Goal: Information Seeking & Learning: Learn about a topic

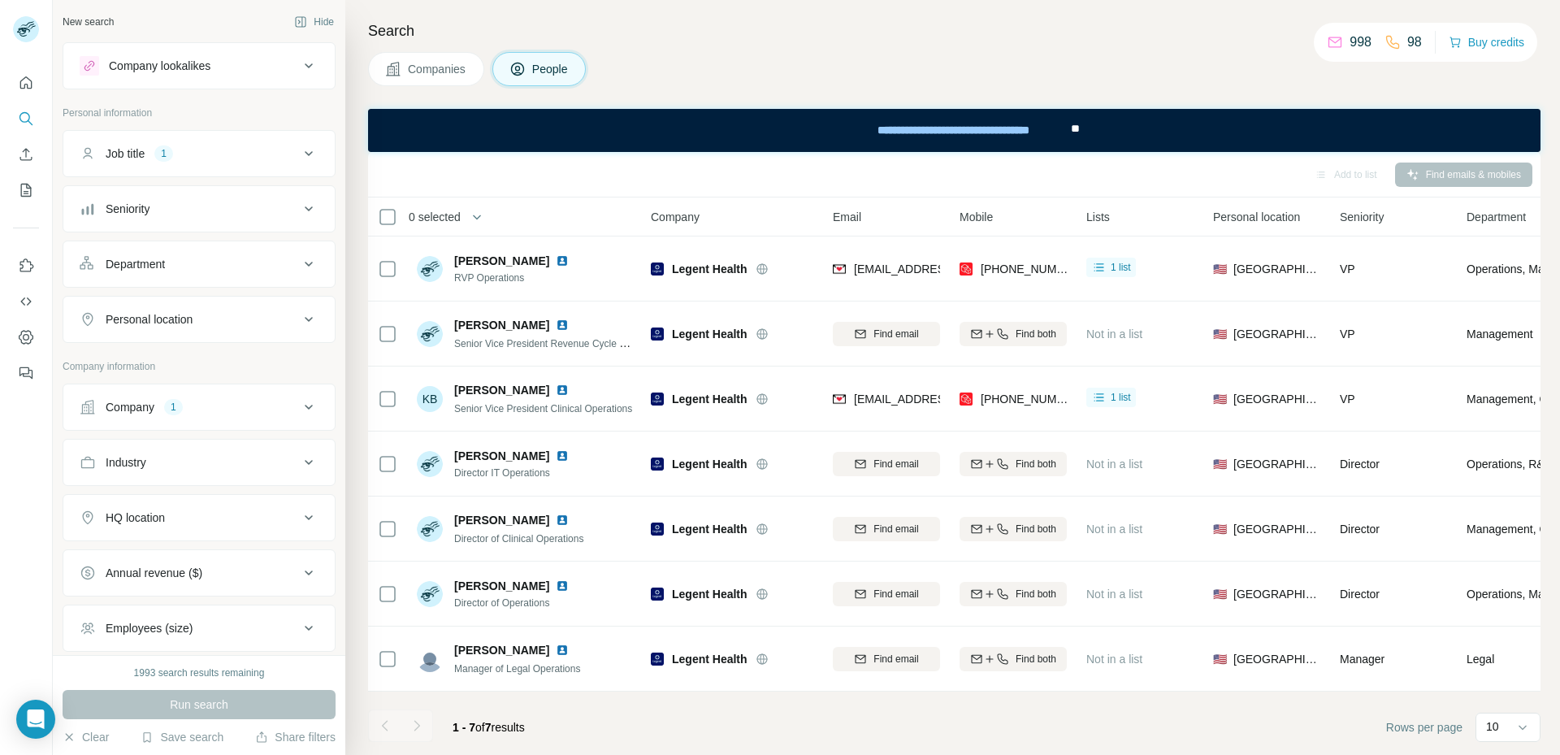
click at [431, 67] on span "Companies" at bounding box center [437, 69] width 59 height 16
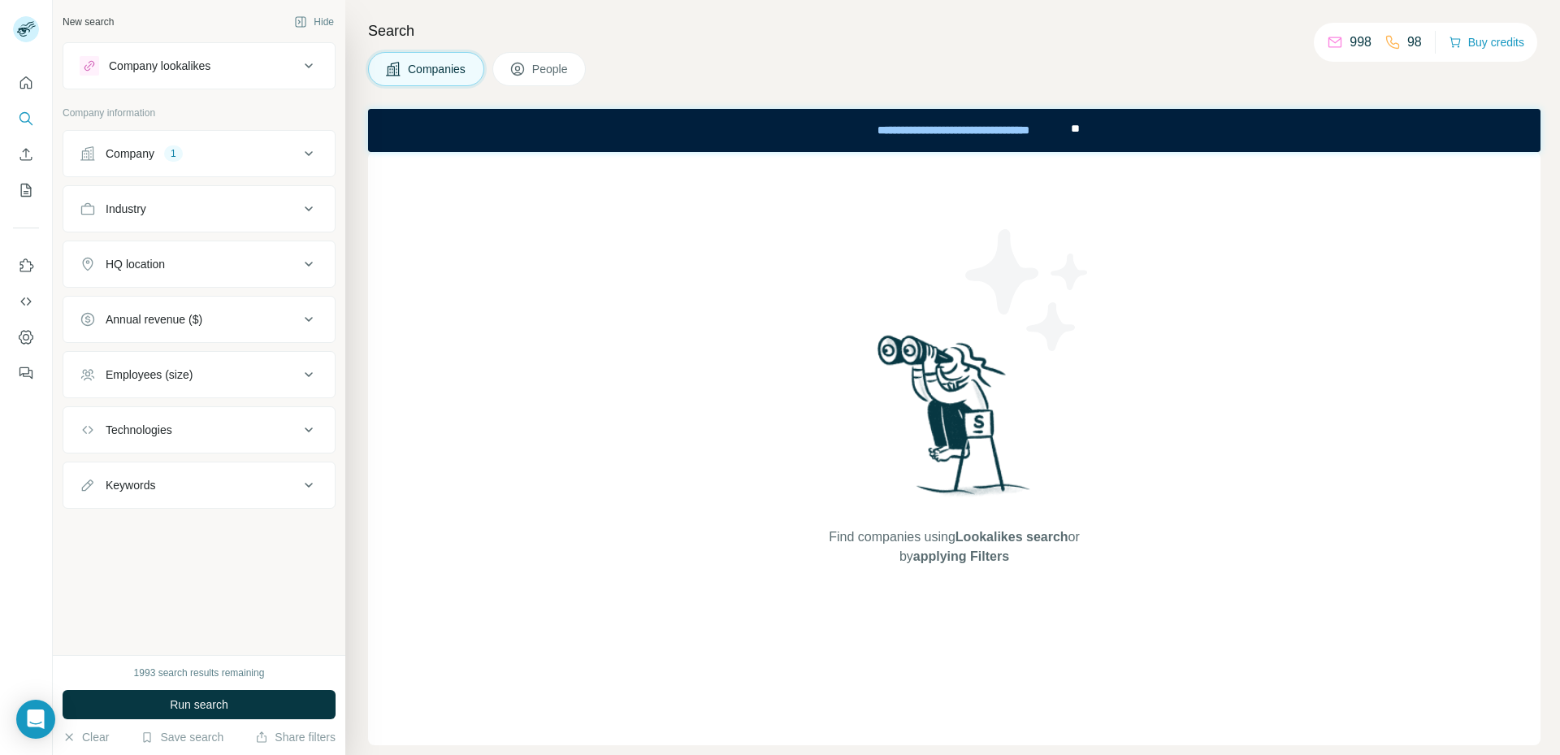
click at [274, 150] on div "Company 1" at bounding box center [189, 153] width 219 height 16
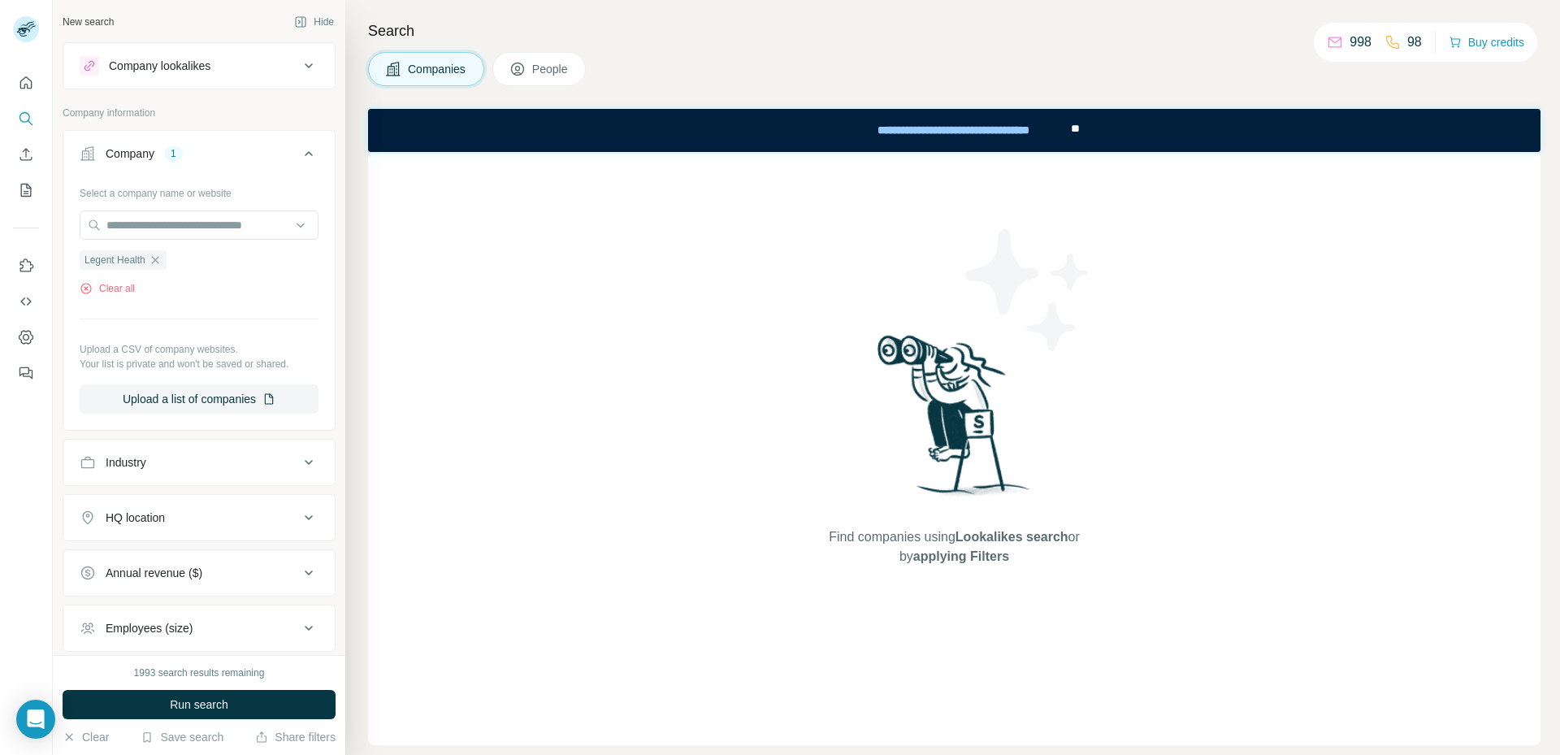
click at [152, 263] on icon "button" at bounding box center [154, 259] width 7 height 7
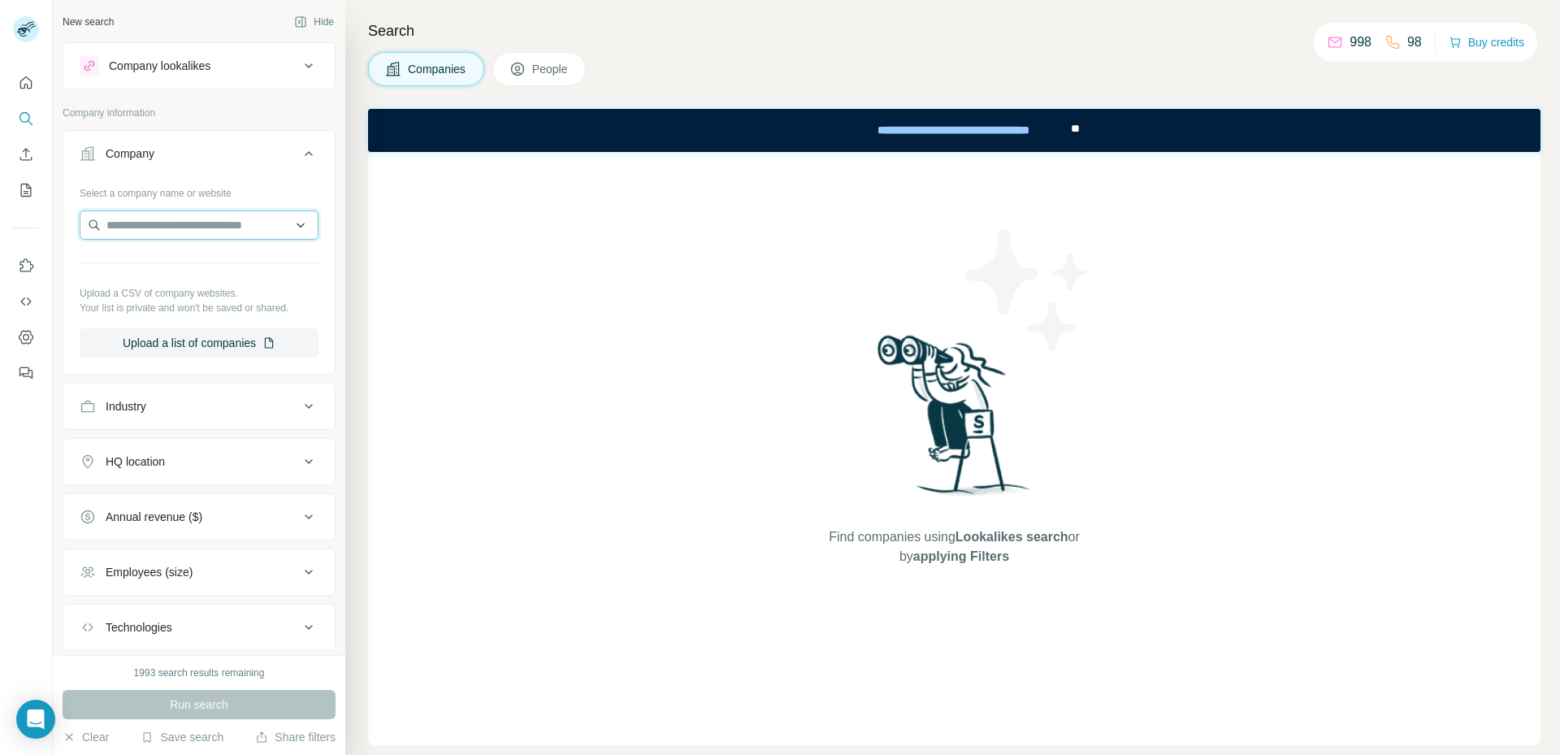
click at [171, 217] on input "text" at bounding box center [199, 224] width 239 height 29
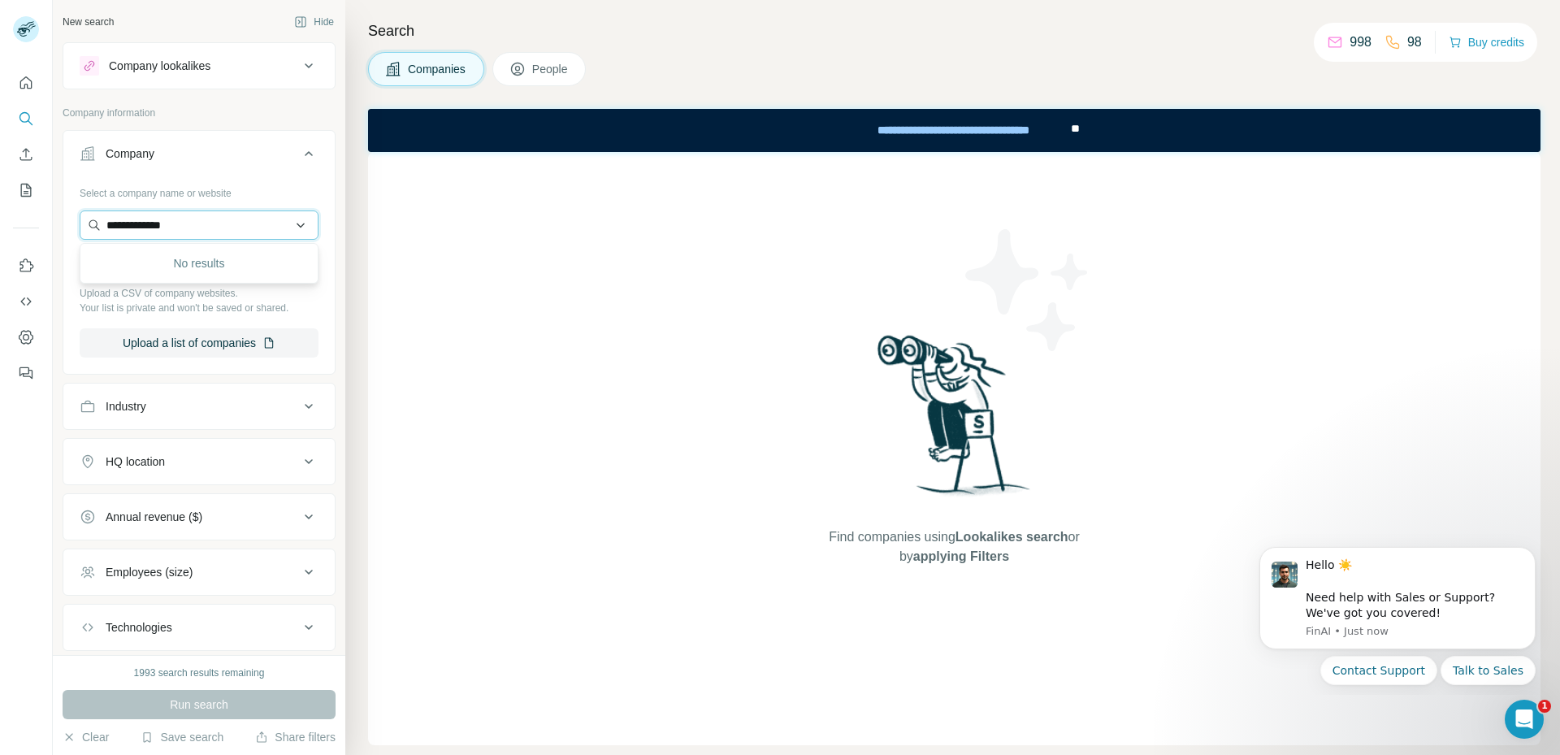
click at [195, 223] on input "**********" at bounding box center [199, 224] width 239 height 29
type input "**********"
click at [36, 88] on button "Quick start" at bounding box center [26, 82] width 26 height 29
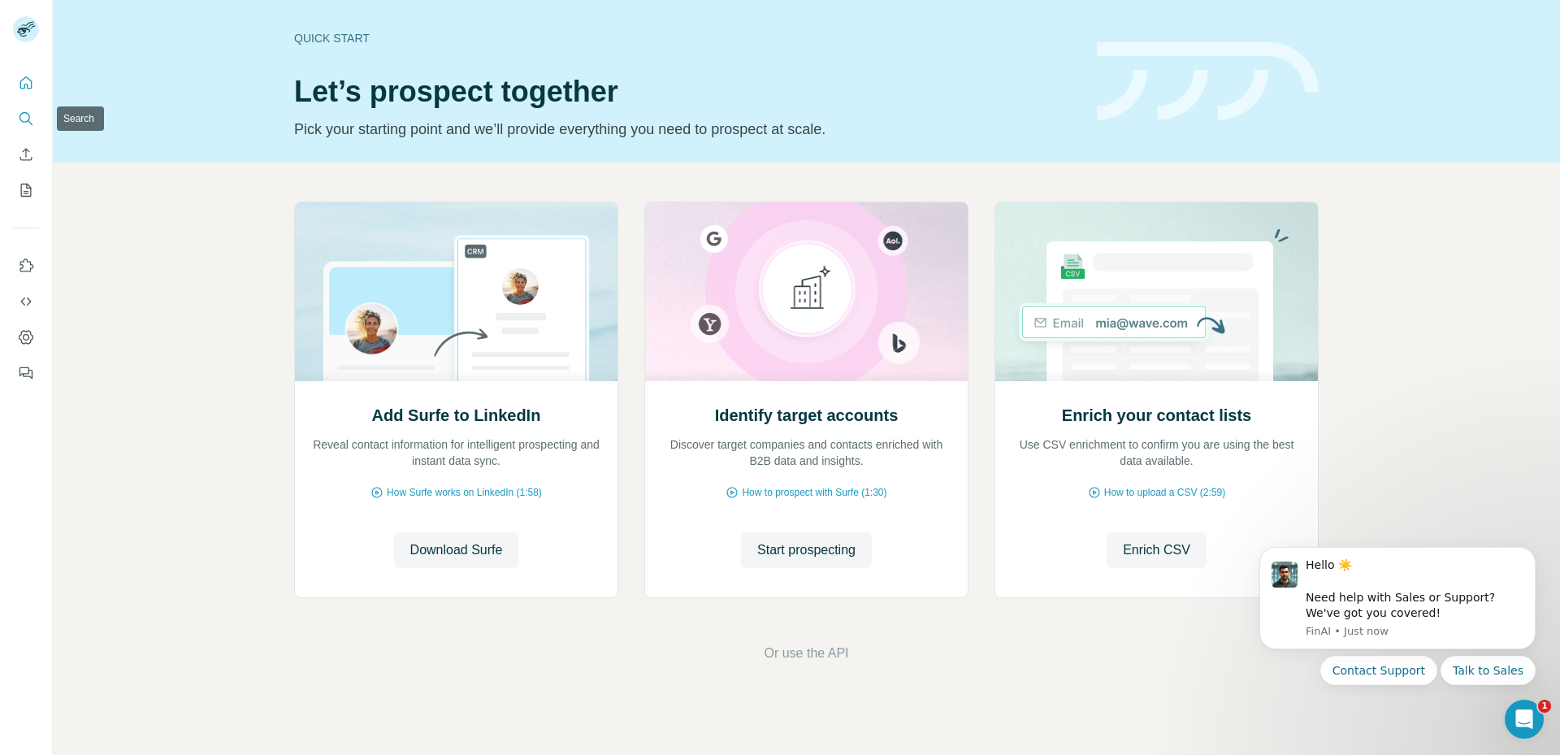
click at [24, 112] on icon "Search" at bounding box center [24, 117] width 11 height 11
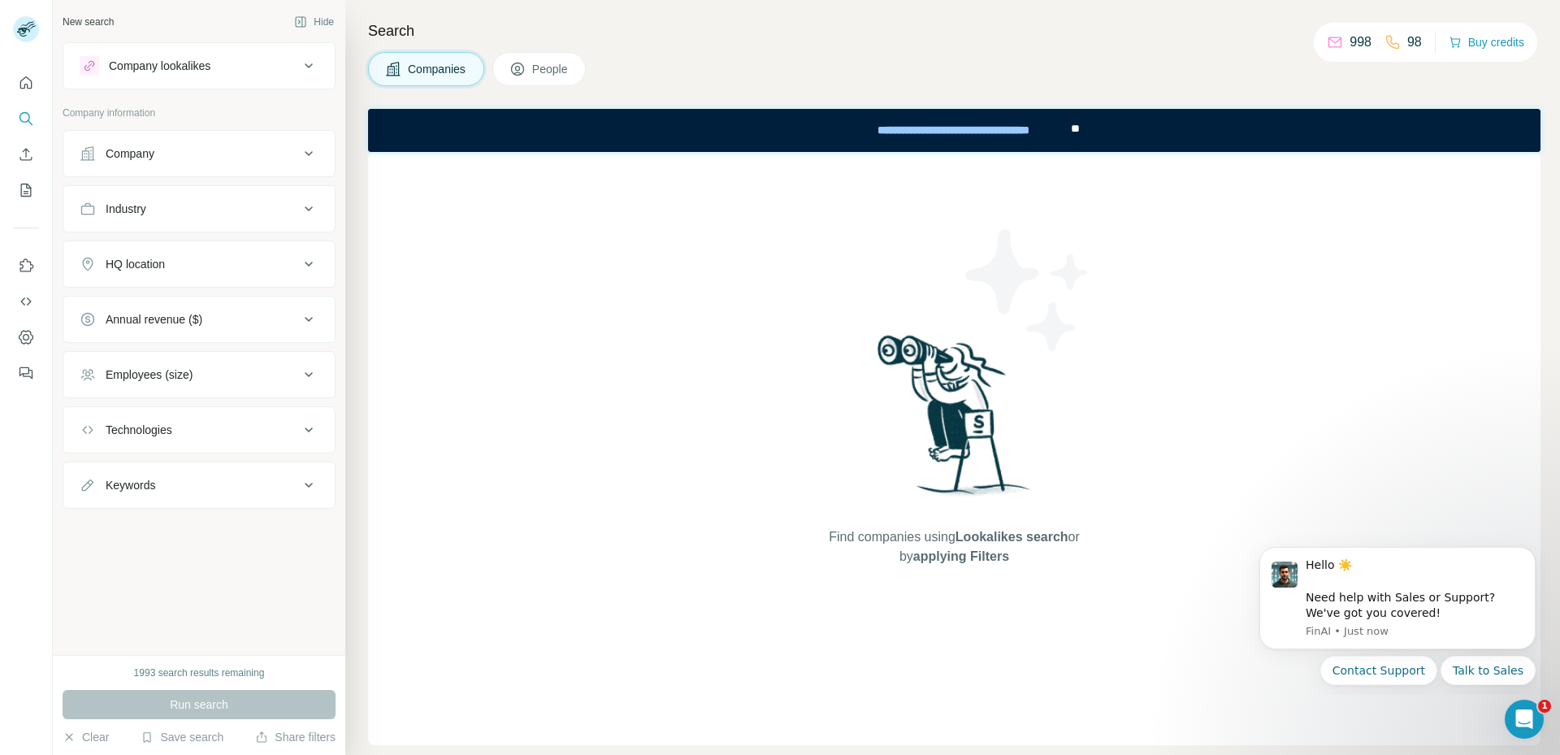
click at [315, 62] on icon at bounding box center [308, 65] width 19 height 19
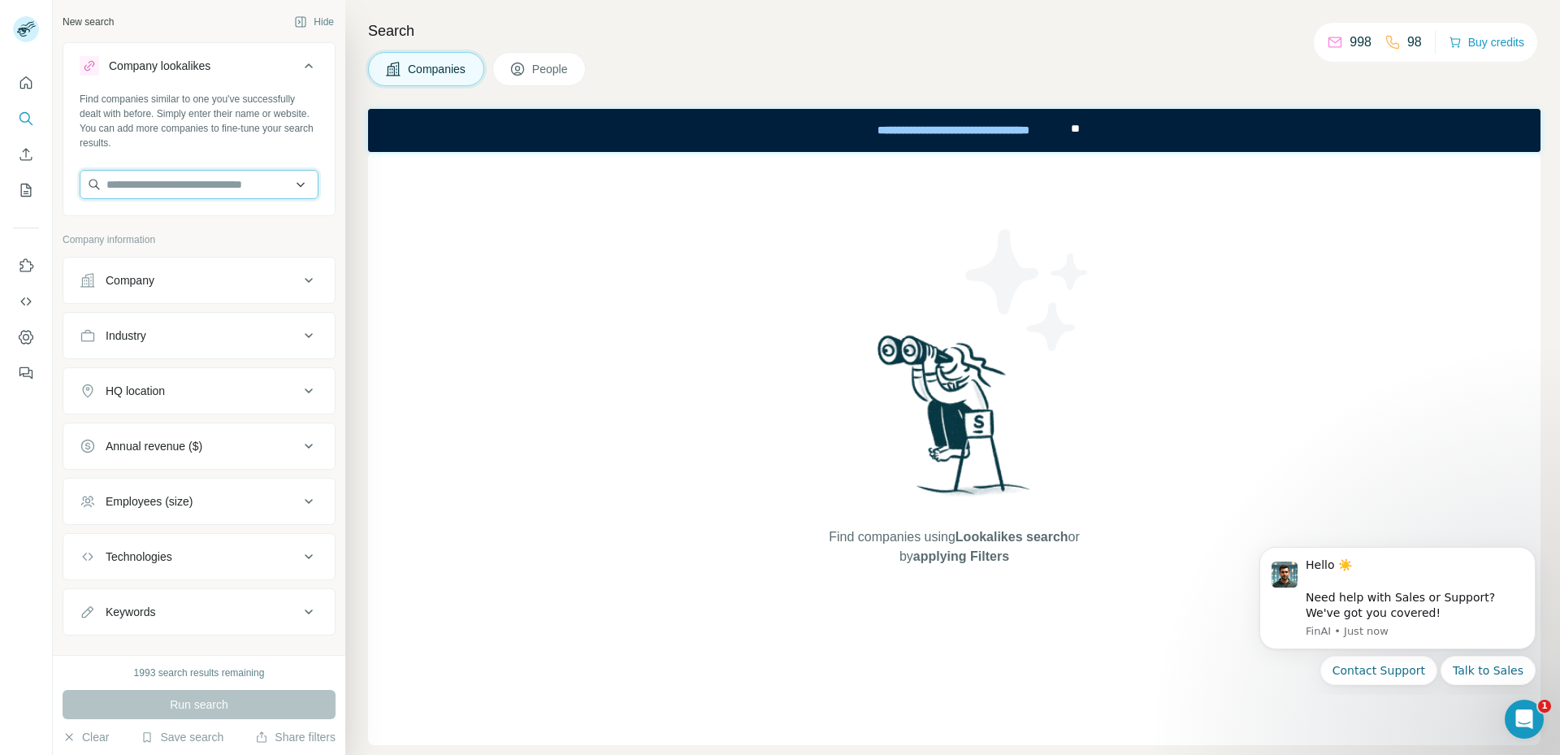
click at [232, 177] on input "text" at bounding box center [199, 184] width 239 height 29
type input "*"
click at [569, 65] on span "People" at bounding box center [550, 69] width 37 height 16
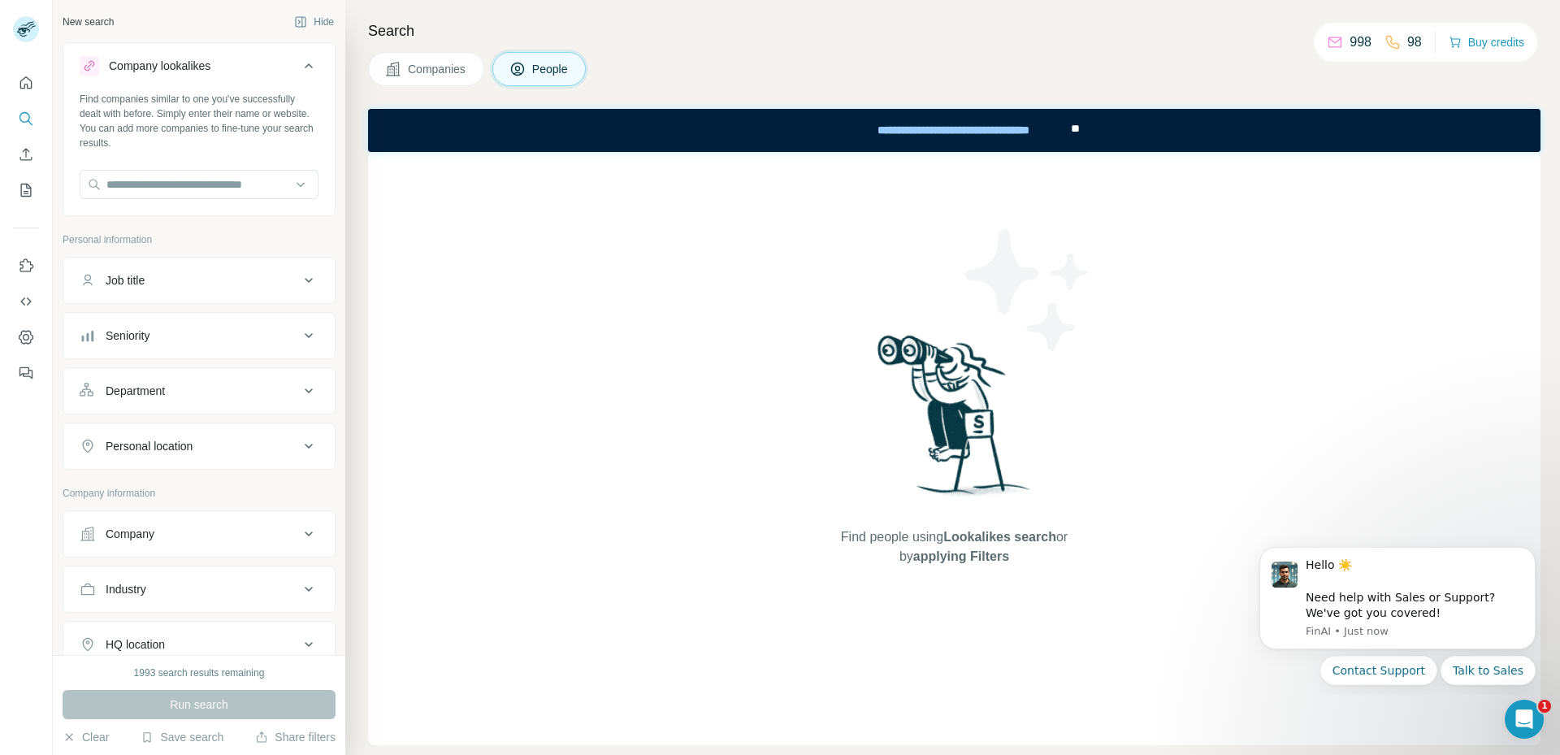
click at [310, 63] on icon at bounding box center [308, 65] width 19 height 19
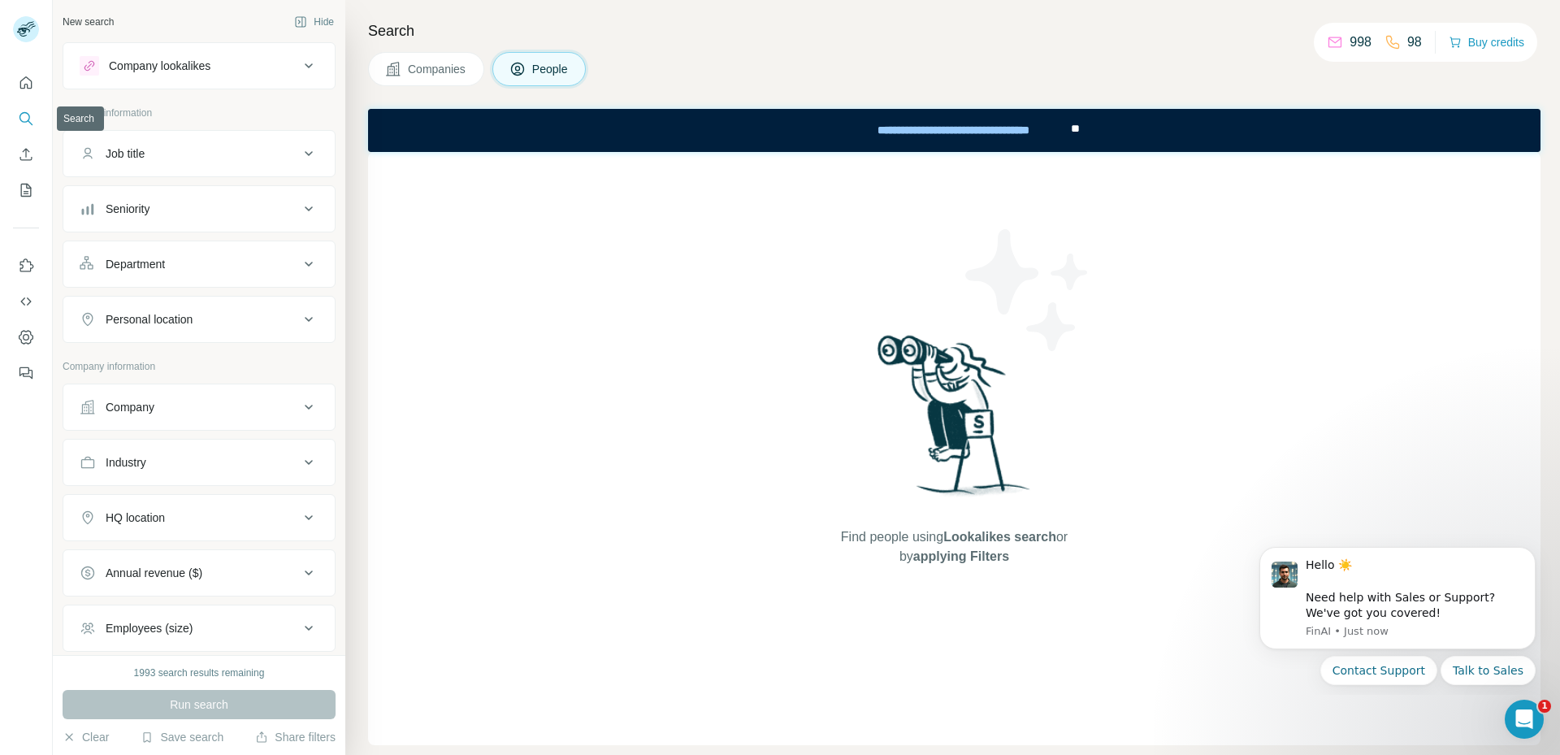
click at [23, 121] on icon "Search" at bounding box center [24, 117] width 11 height 11
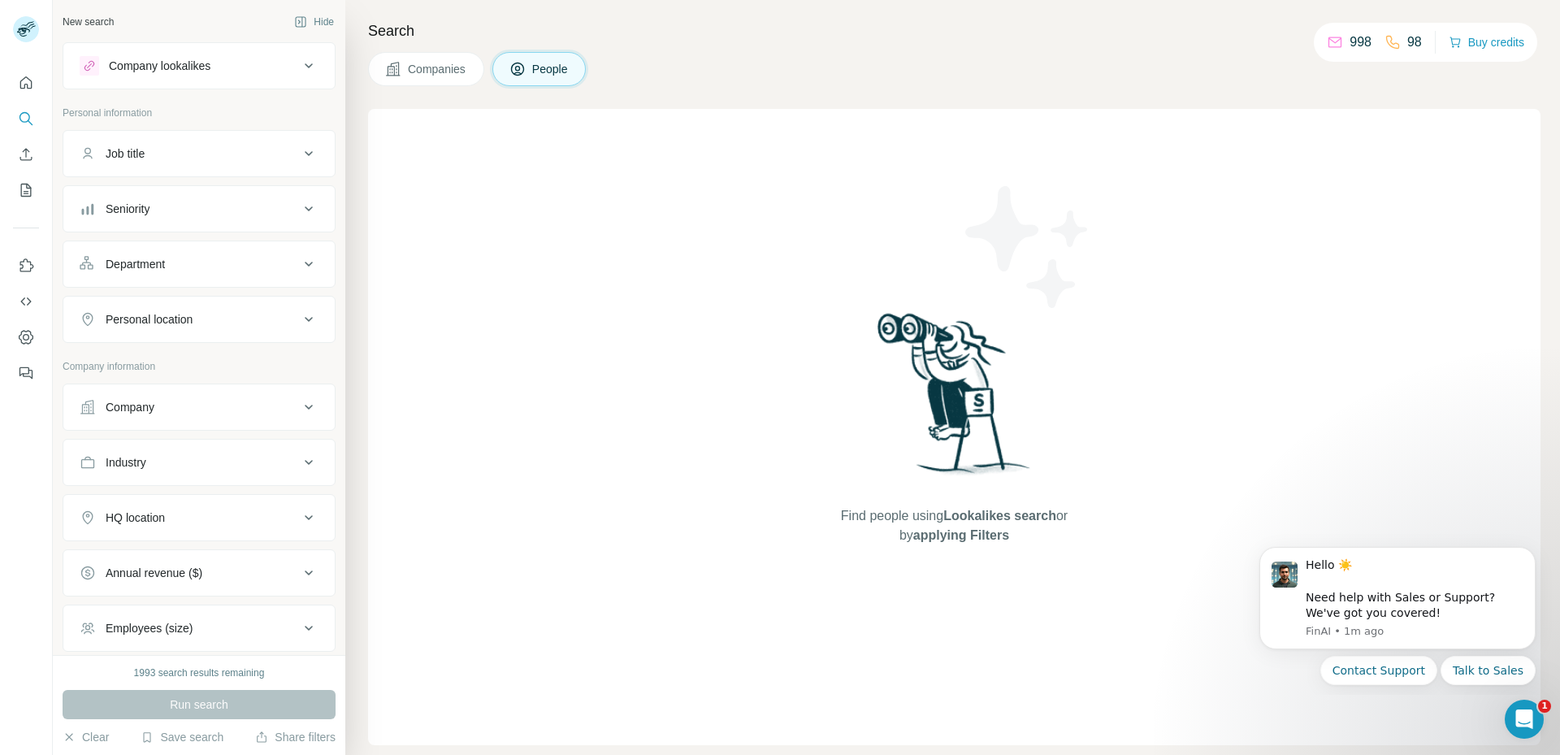
click at [557, 70] on span "People" at bounding box center [550, 69] width 37 height 16
click at [188, 65] on div "Company lookalikes" at bounding box center [160, 66] width 102 height 16
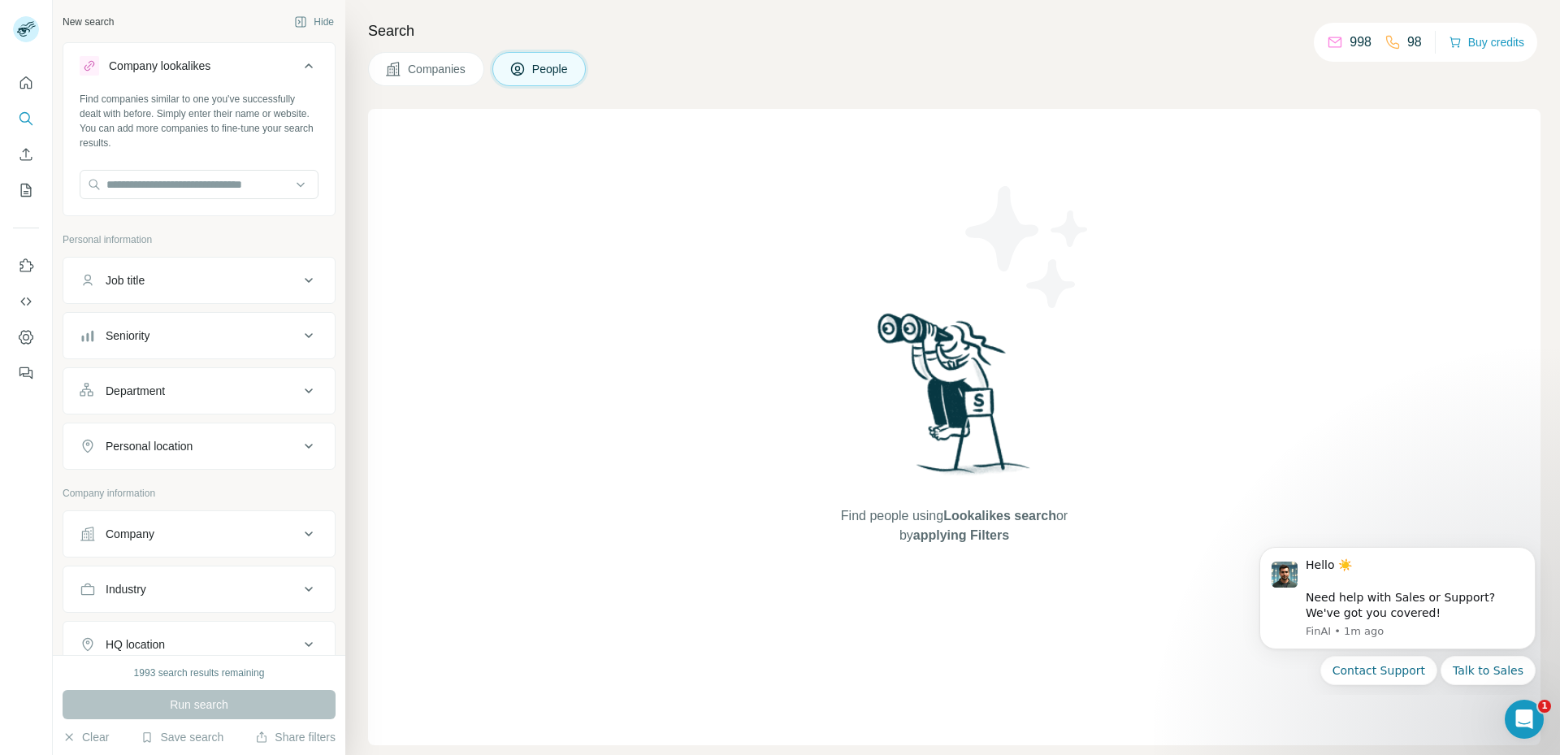
click at [392, 76] on icon at bounding box center [393, 69] width 16 height 16
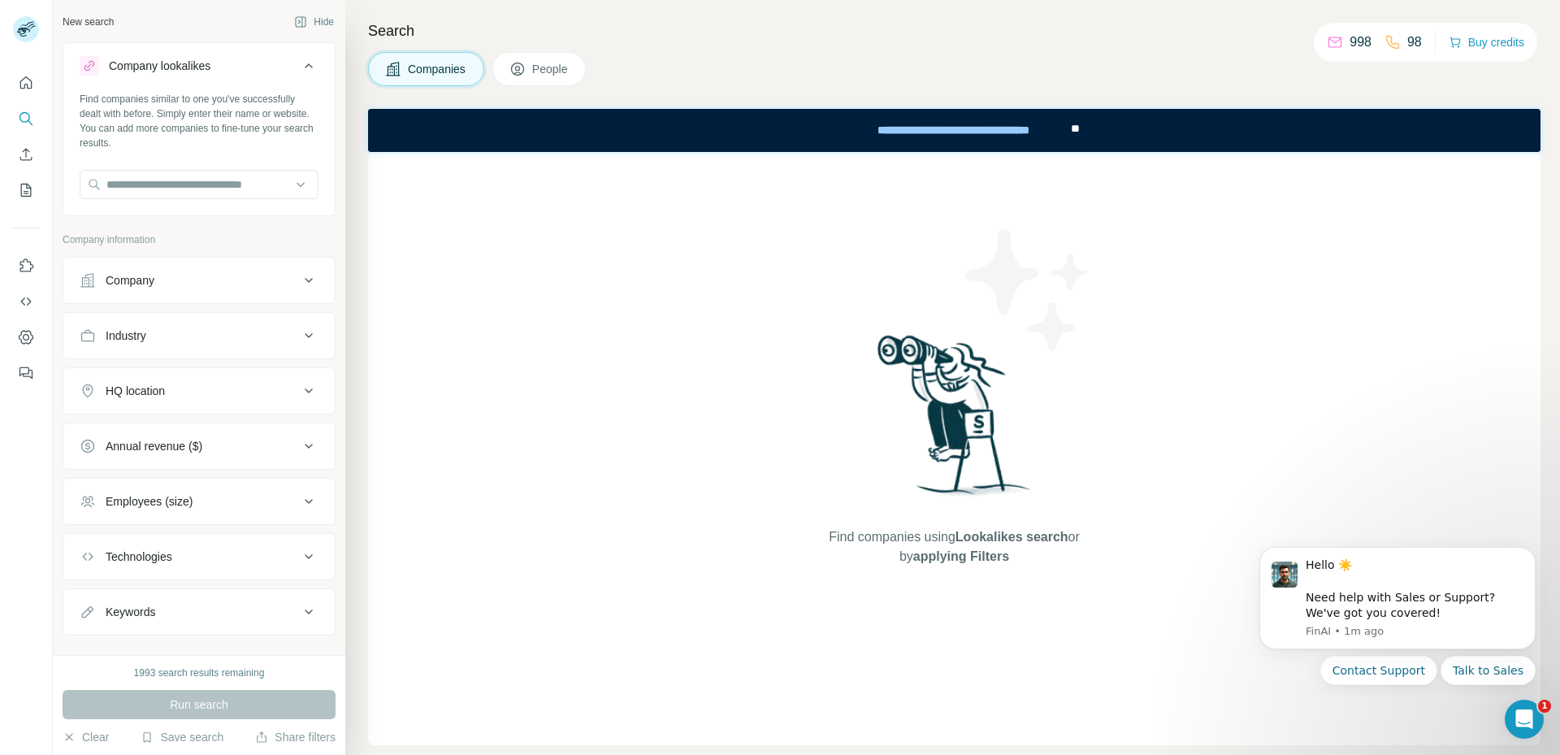
click at [275, 268] on button "Company" at bounding box center [198, 280] width 271 height 39
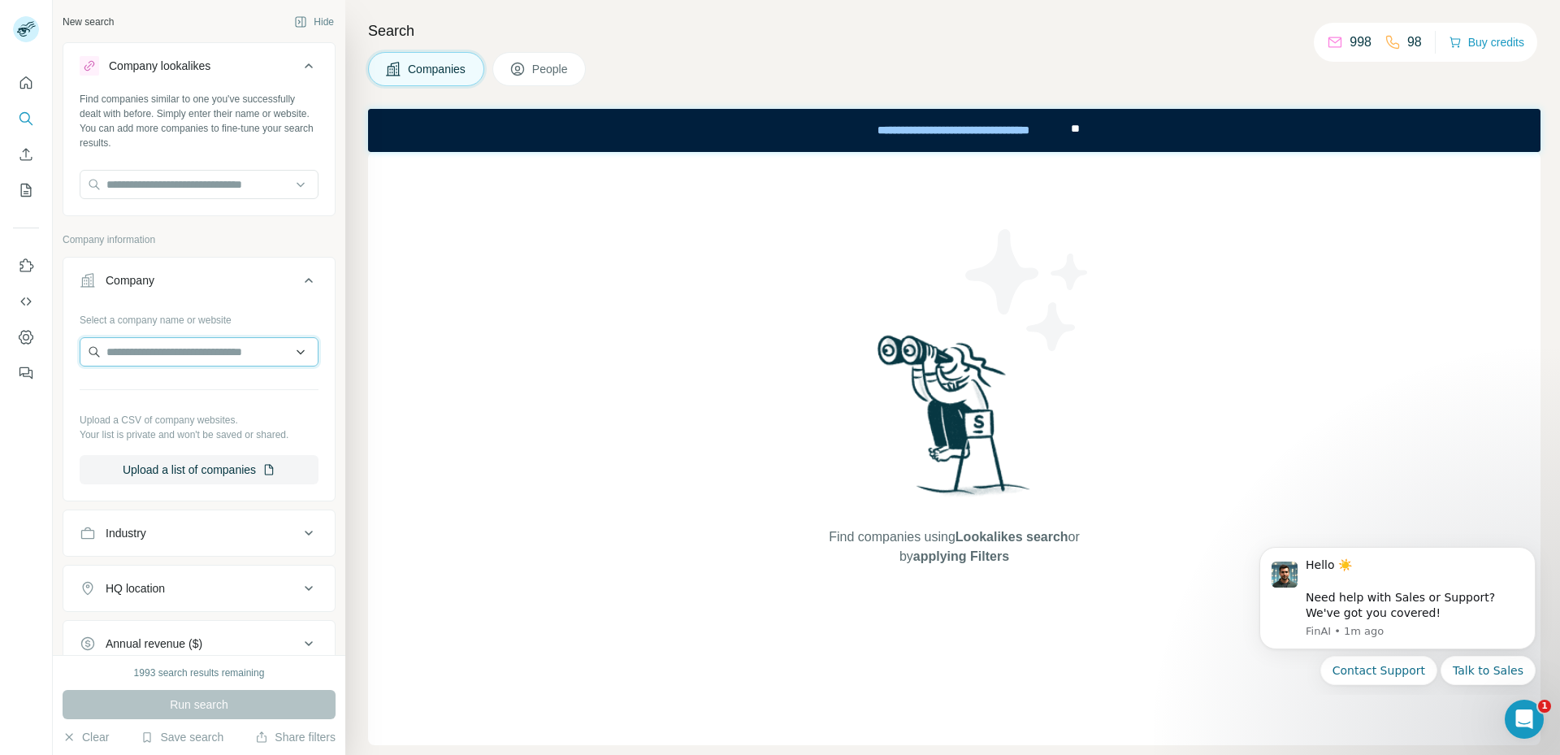
click at [218, 348] on input "text" at bounding box center [199, 351] width 239 height 29
type input "*"
